Goal: Information Seeking & Learning: Find specific fact

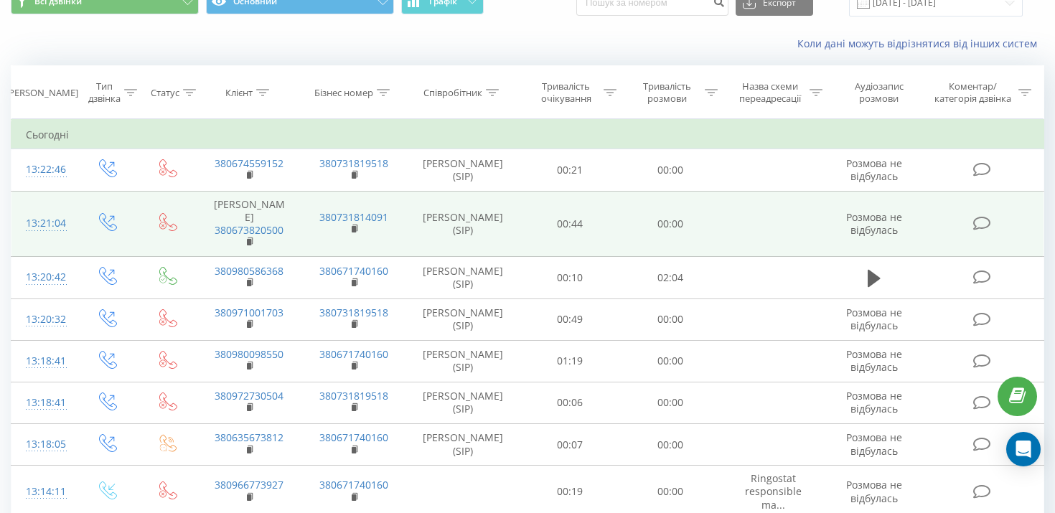
scroll to position [67, 0]
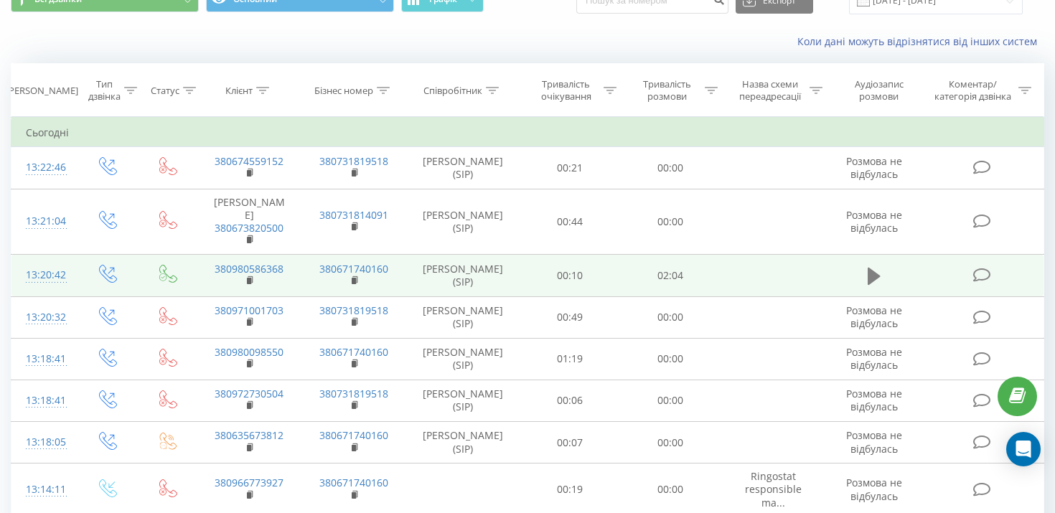
click at [870, 285] on icon at bounding box center [874, 276] width 13 height 17
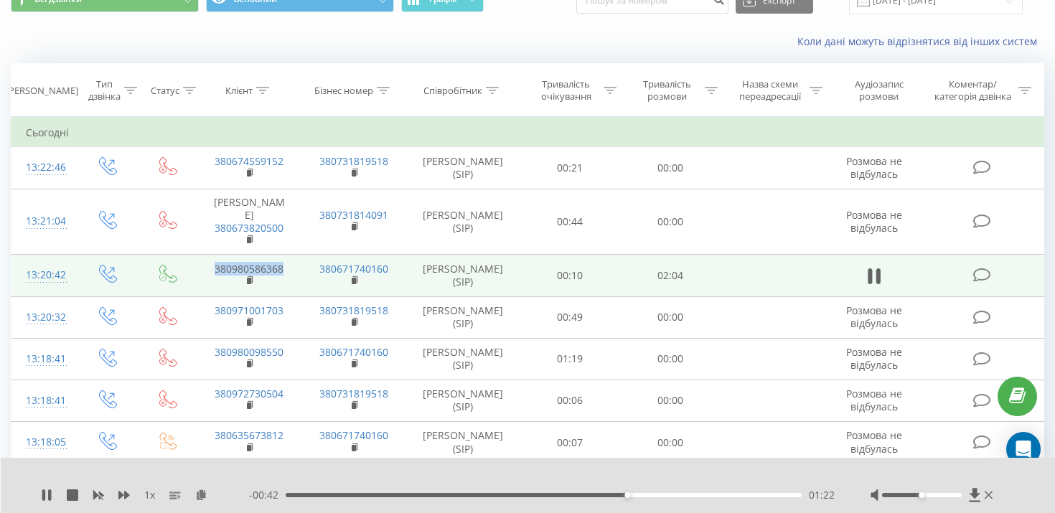
drag, startPoint x: 289, startPoint y: 289, endPoint x: 207, endPoint y: 281, distance: 82.3
click at [207, 281] on td "380980586368" at bounding box center [249, 276] width 105 height 42
copy link "380980586368"
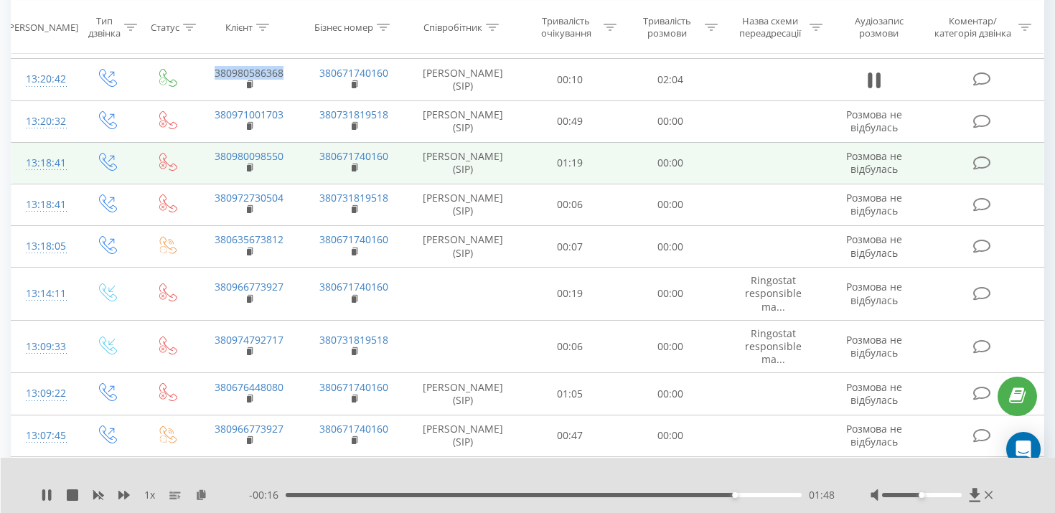
scroll to position [273, 0]
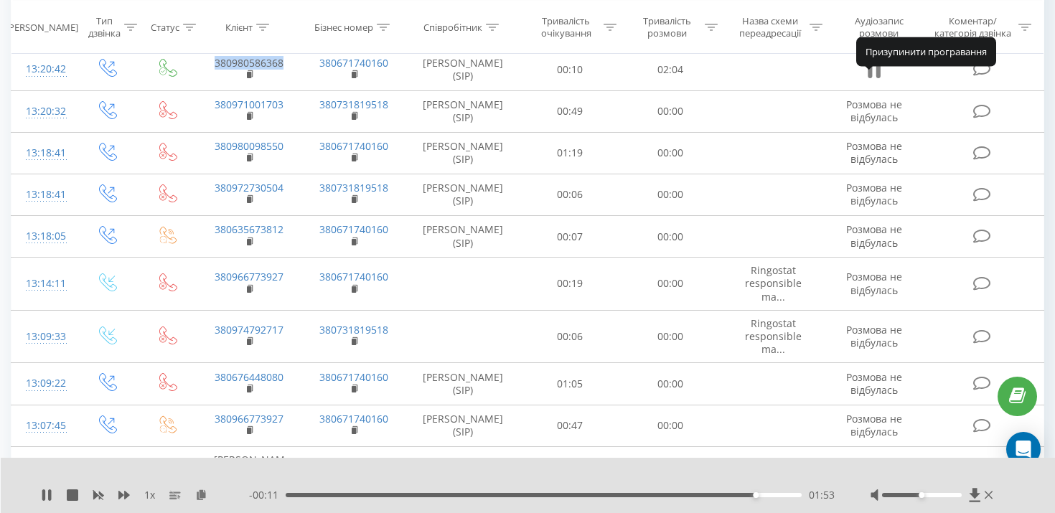
click at [868, 78] on icon at bounding box center [870, 70] width 4 height 16
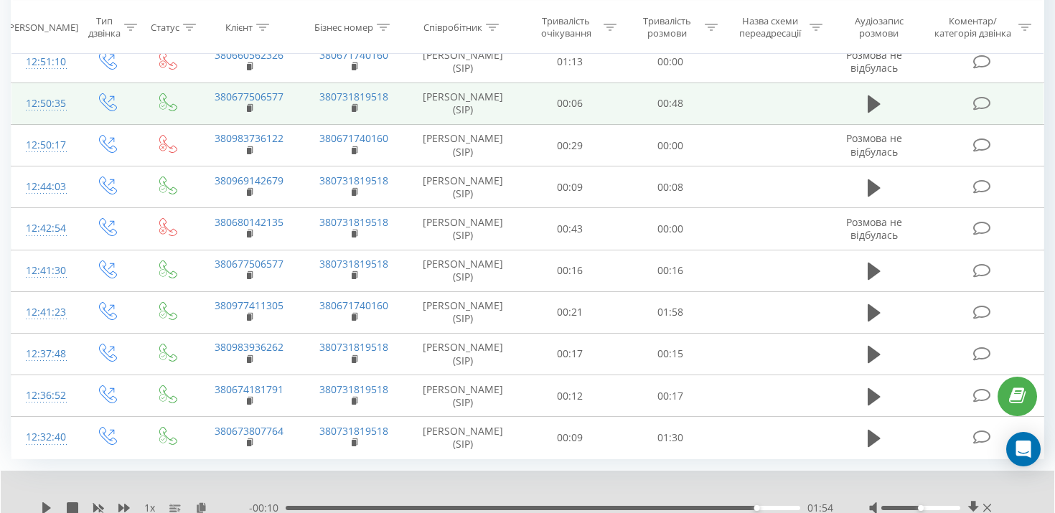
scroll to position [898, 0]
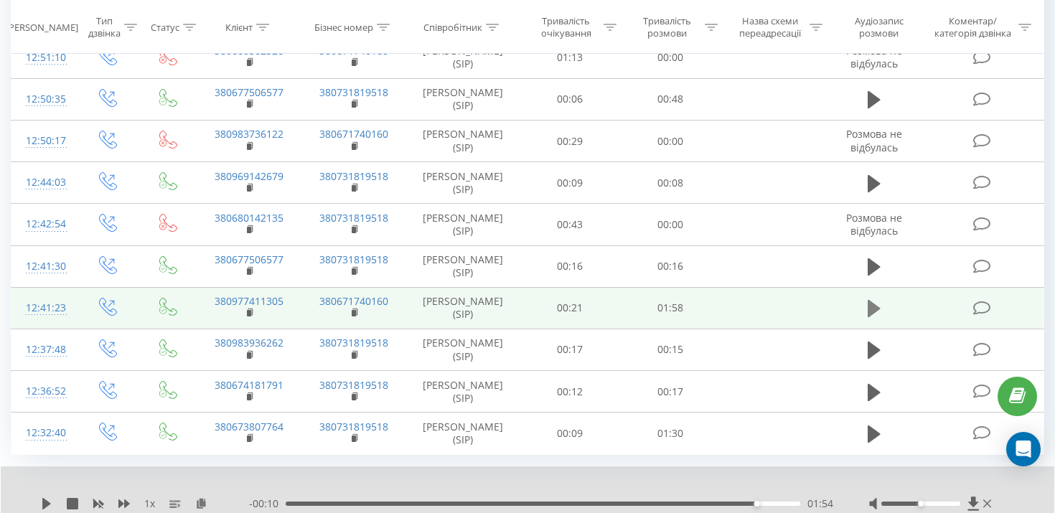
click at [873, 300] on icon at bounding box center [874, 308] width 13 height 17
drag, startPoint x: 280, startPoint y: 288, endPoint x: 212, endPoint y: 288, distance: 68.2
click at [212, 288] on tr "12:41:23 380977411305 380671740160 [PERSON_NAME] (SIP) 00:21 01:58" at bounding box center [527, 308] width 1033 height 42
copy td "380977411305"
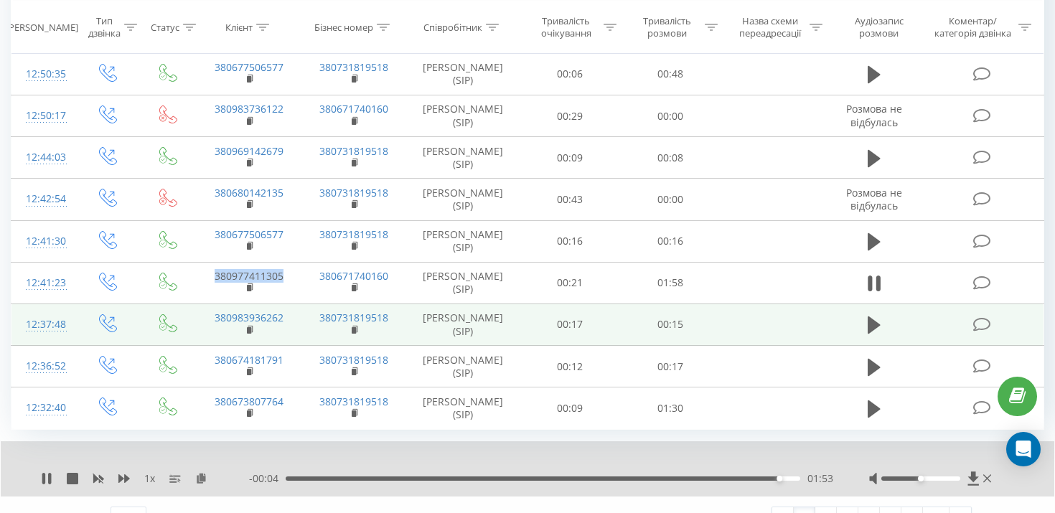
scroll to position [936, 0]
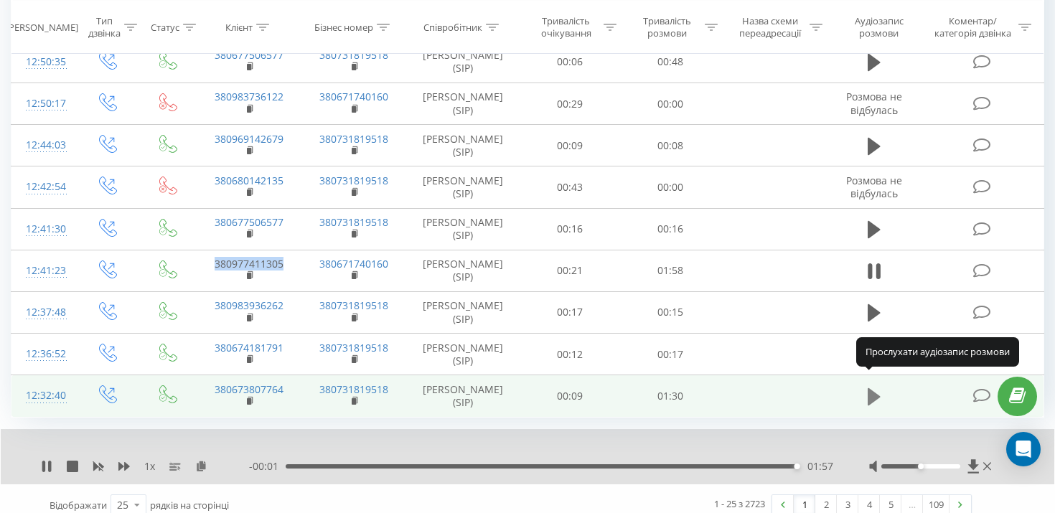
click at [869, 388] on icon at bounding box center [874, 396] width 13 height 17
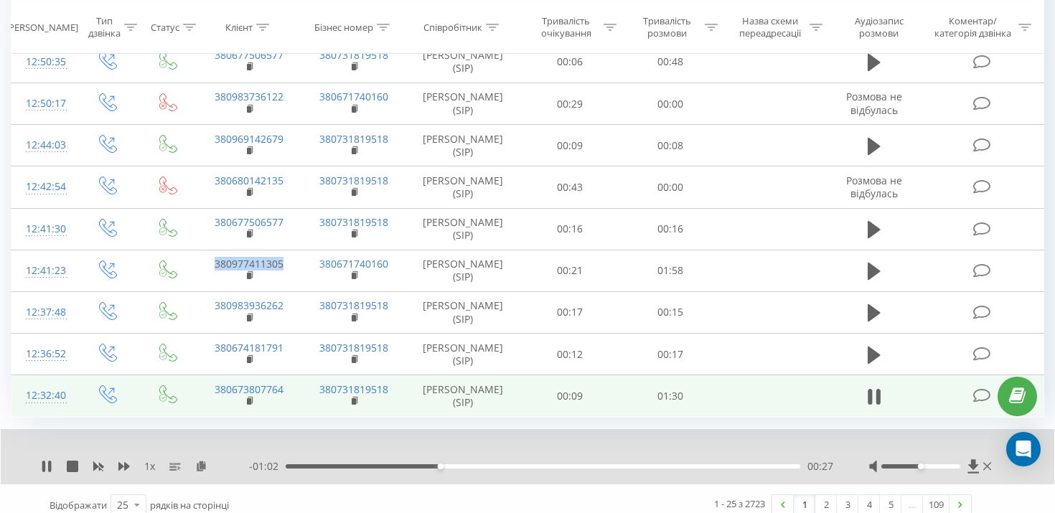
click at [611, 487] on div "1 - 25 з 2723 1 2 3 4 5 … 109" at bounding box center [746, 505] width 471 height 42
drag, startPoint x: 290, startPoint y: 380, endPoint x: 202, endPoint y: 380, distance: 87.5
click at [202, 380] on td "380673807764" at bounding box center [249, 396] width 105 height 42
copy link "380673807764"
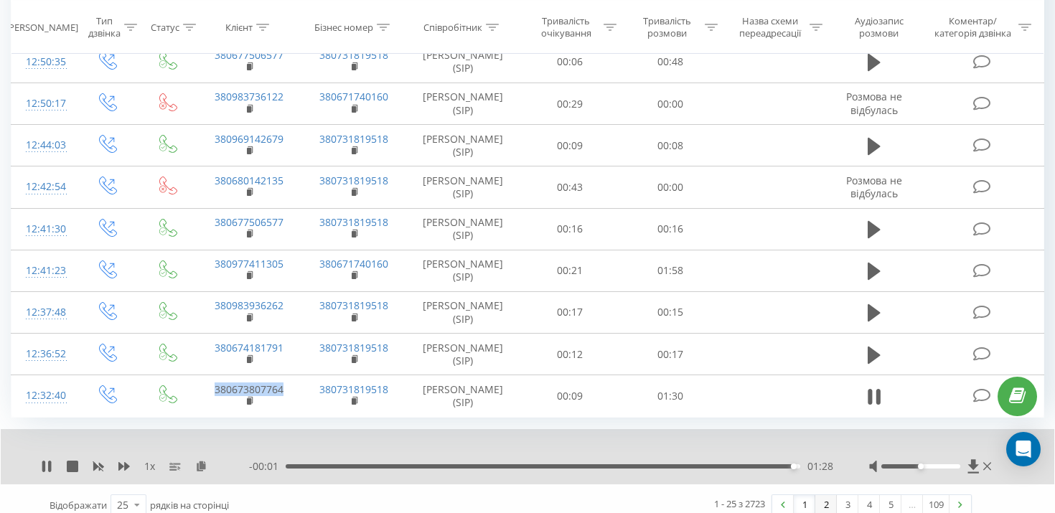
click at [823, 495] on link "2" at bounding box center [826, 505] width 22 height 20
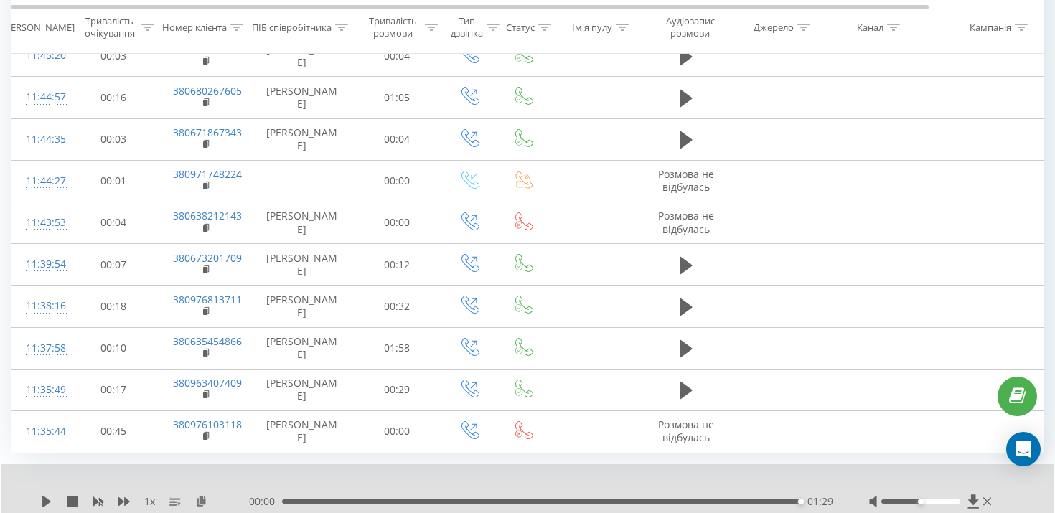
scroll to position [808, 0]
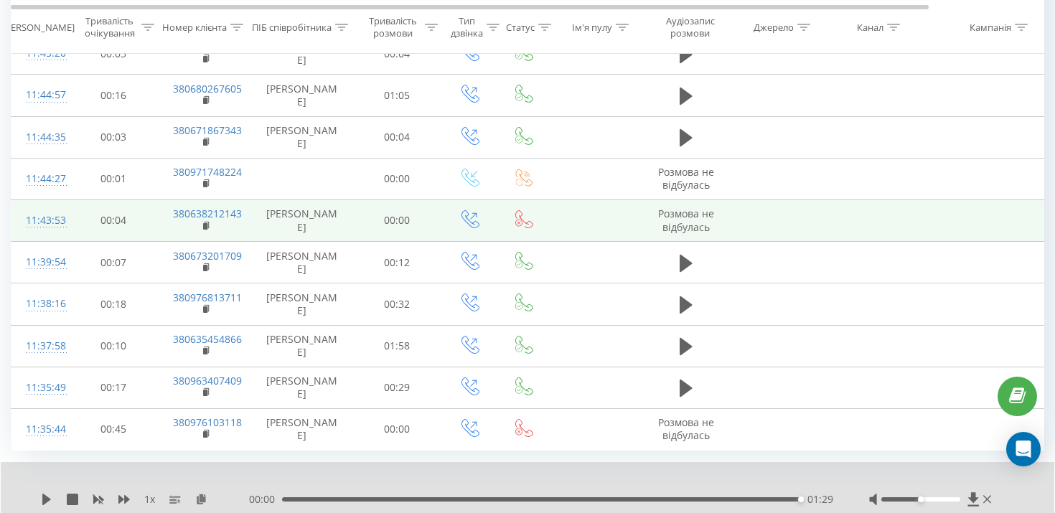
drag, startPoint x: 324, startPoint y: 225, endPoint x: 278, endPoint y: 212, distance: 48.6
click at [278, 212] on td "[PERSON_NAME]" at bounding box center [302, 220] width 100 height 42
copy td "[PERSON_NAME]"
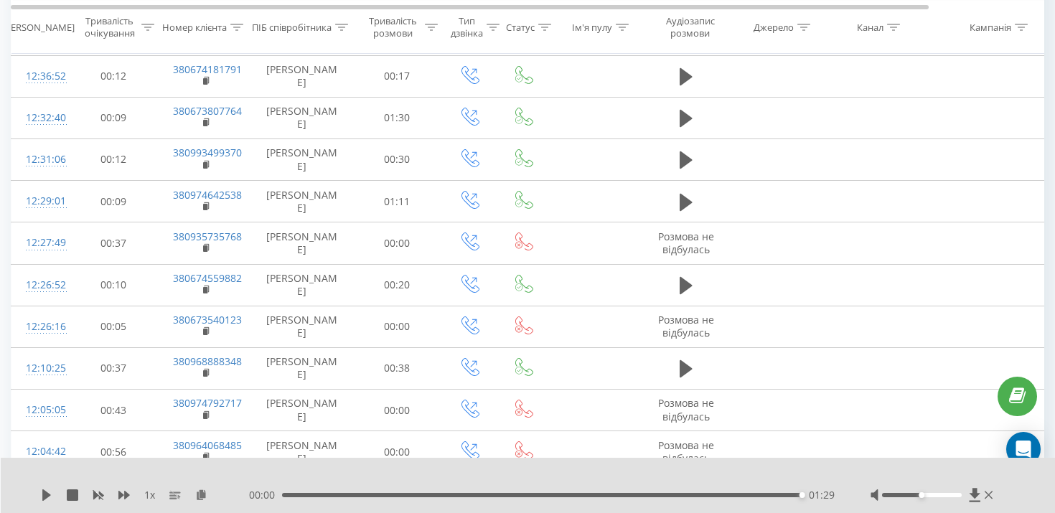
scroll to position [0, 0]
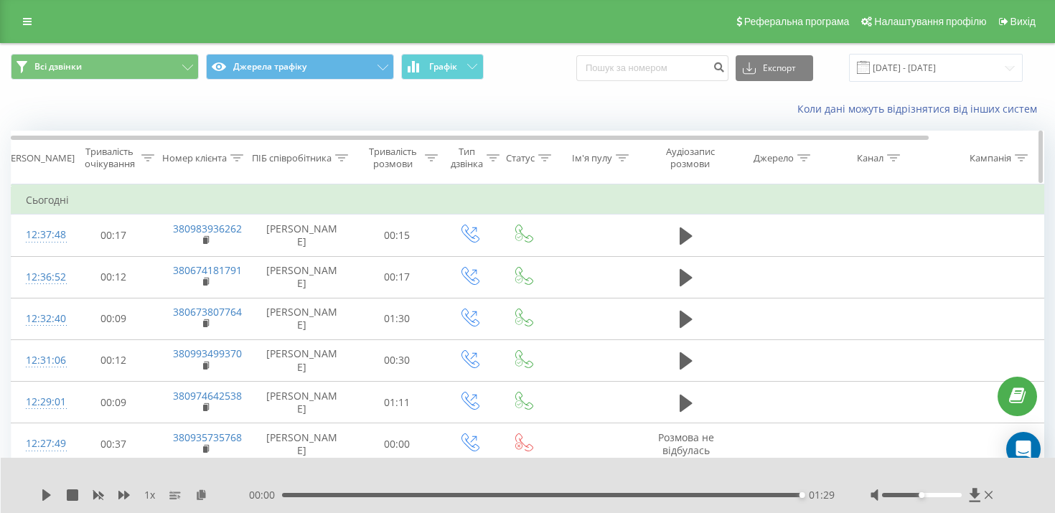
click at [339, 159] on icon at bounding box center [341, 157] width 13 height 7
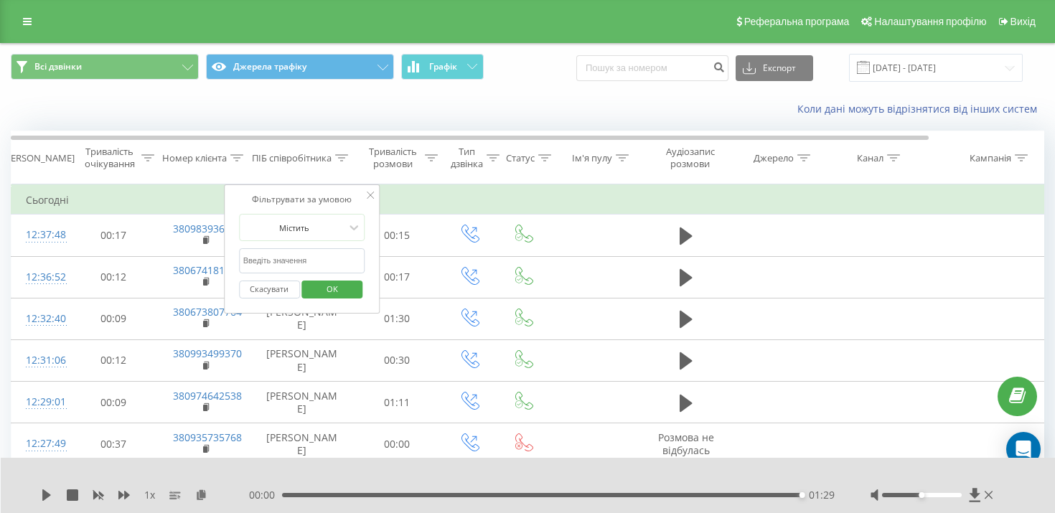
click at [296, 260] on input "text" at bounding box center [302, 260] width 126 height 25
paste input "[PERSON_NAME]"
type input "[PERSON_NAME]"
click at [319, 288] on span "OK" at bounding box center [332, 289] width 40 height 22
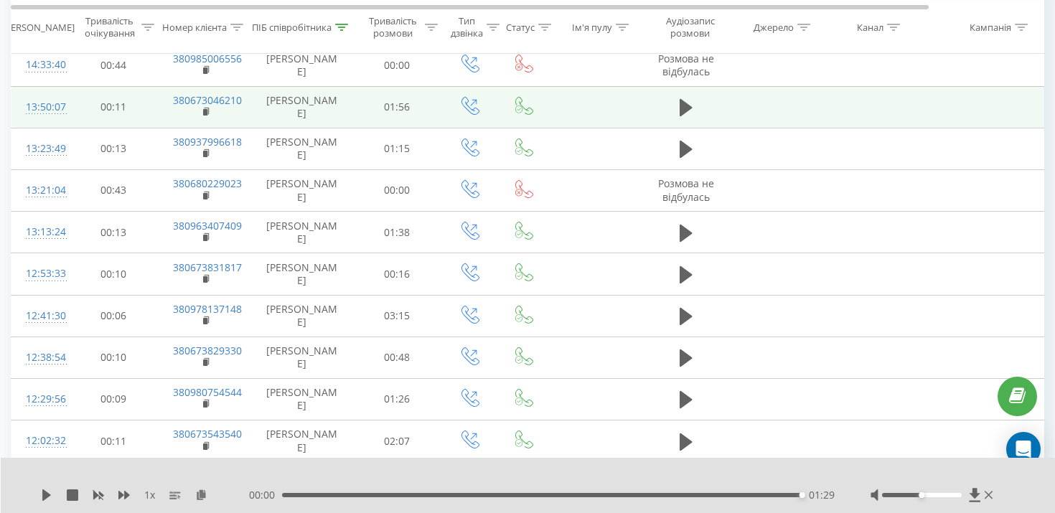
scroll to position [146, 0]
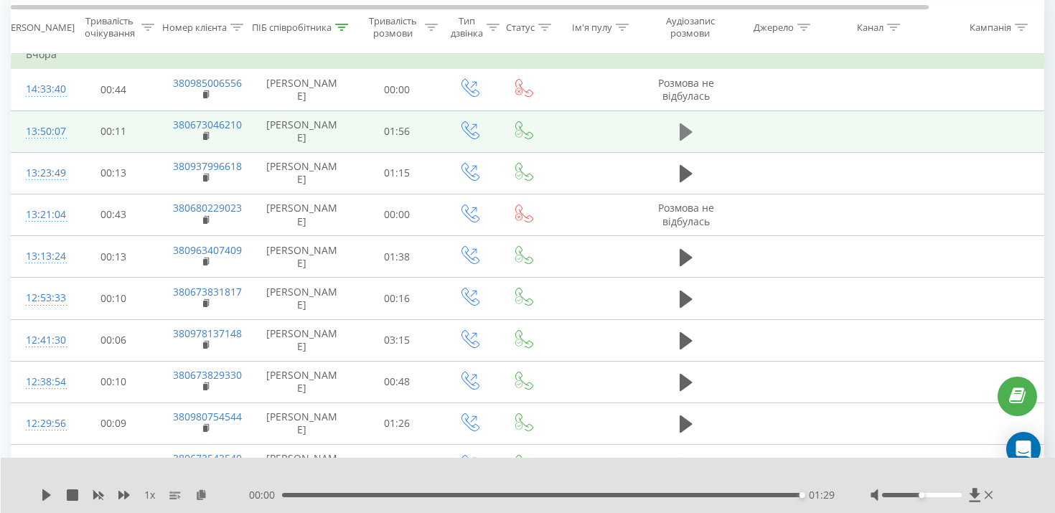
click at [680, 136] on icon at bounding box center [686, 131] width 13 height 17
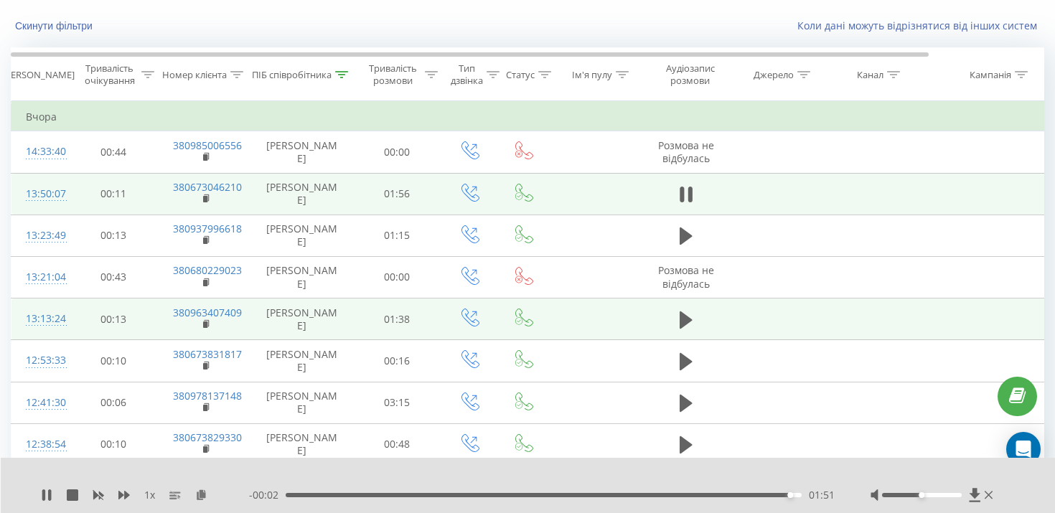
scroll to position [170, 0]
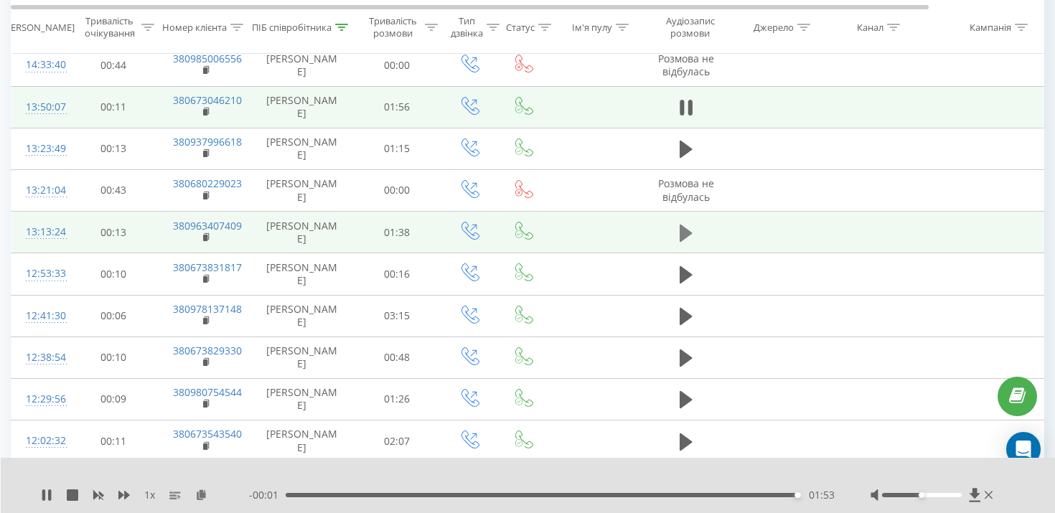
click at [685, 237] on icon at bounding box center [686, 232] width 13 height 17
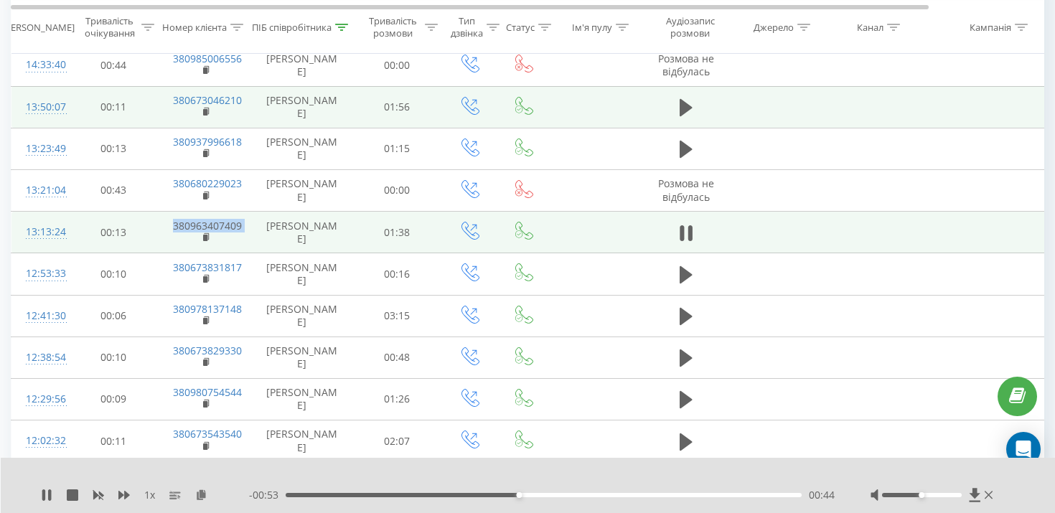
drag, startPoint x: 260, startPoint y: 227, endPoint x: 168, endPoint y: 228, distance: 92.6
click at [168, 228] on tr "13:13:24 00:13 380963407409 [PERSON_NAME] 01:38" at bounding box center [592, 233] width 1162 height 42
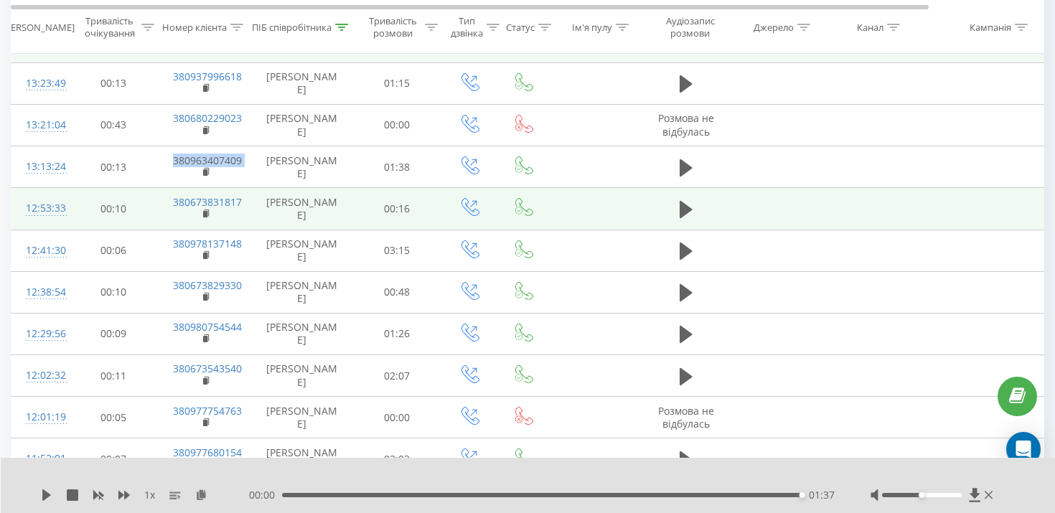
scroll to position [237, 0]
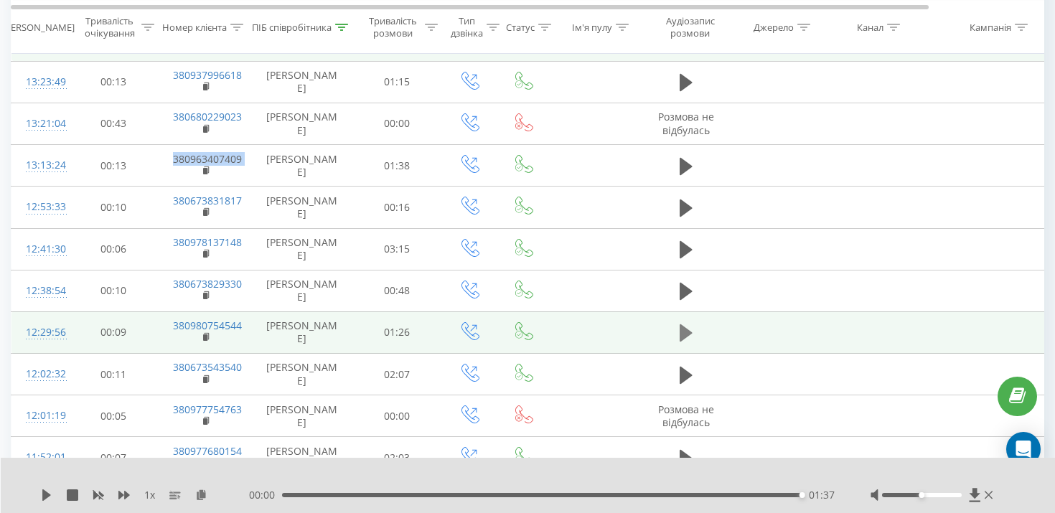
click at [685, 334] on icon at bounding box center [686, 332] width 13 height 17
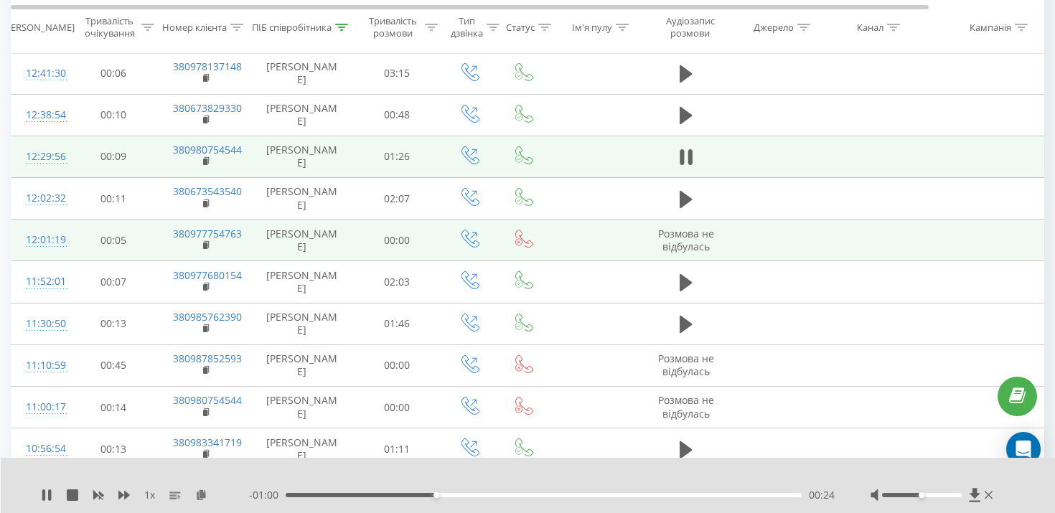
scroll to position [395, 0]
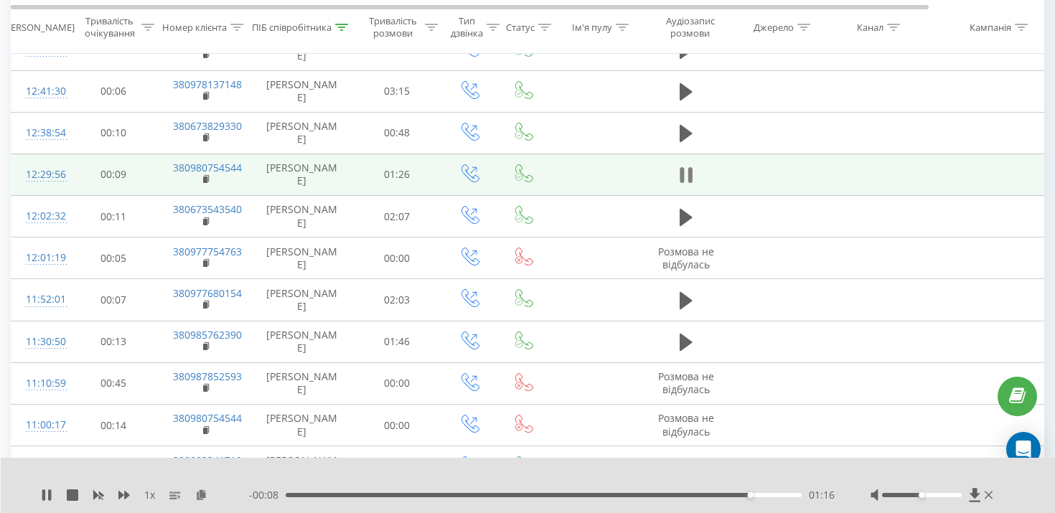
click at [685, 177] on icon at bounding box center [686, 175] width 13 height 20
